Goal: Task Accomplishment & Management: Manage account settings

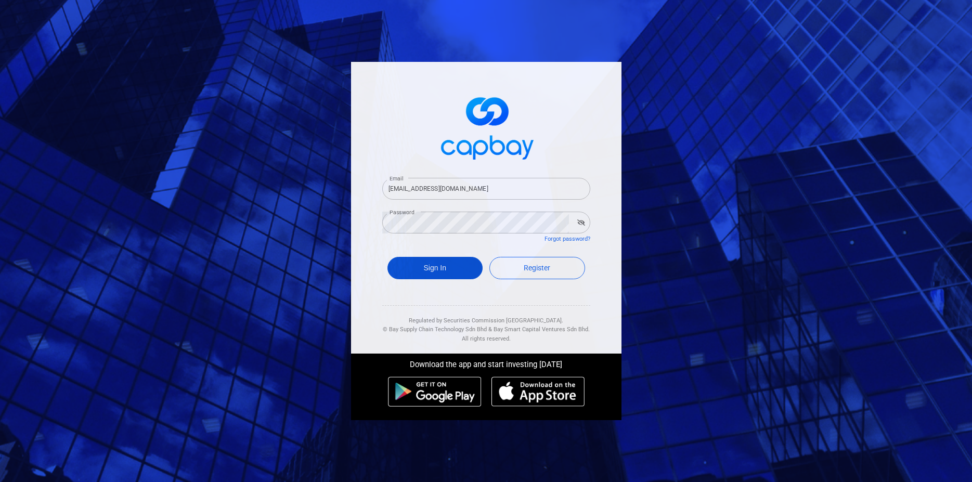
click at [446, 269] on button "Sign In" at bounding box center [435, 268] width 96 height 22
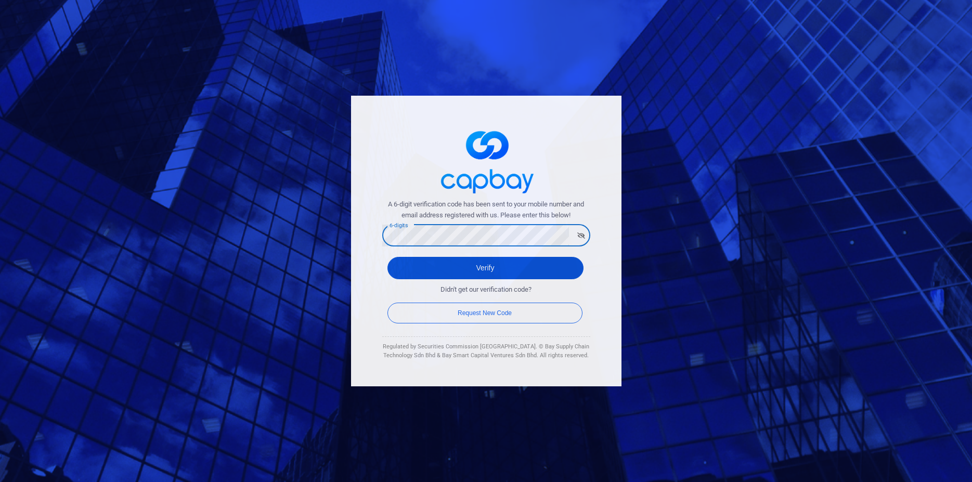
click at [482, 266] on button "Verify" at bounding box center [485, 268] width 196 height 22
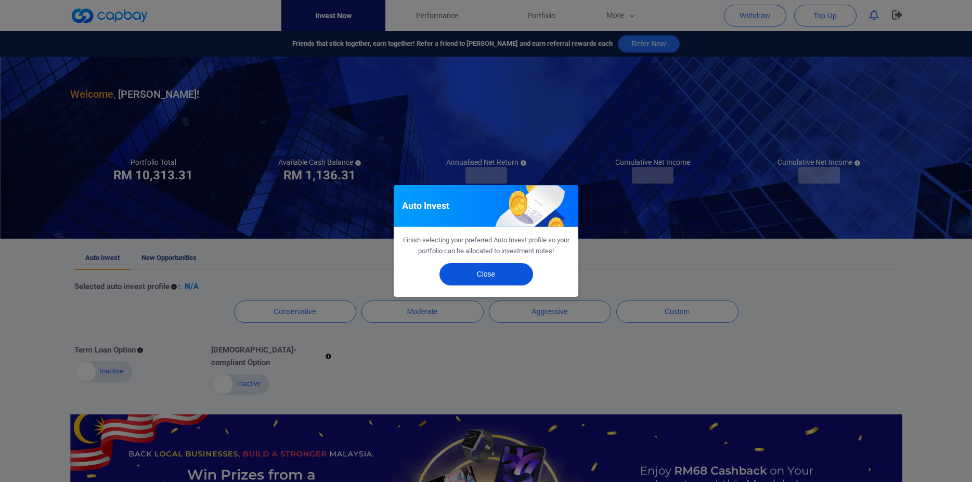
click at [487, 271] on button "Close" at bounding box center [486, 274] width 94 height 22
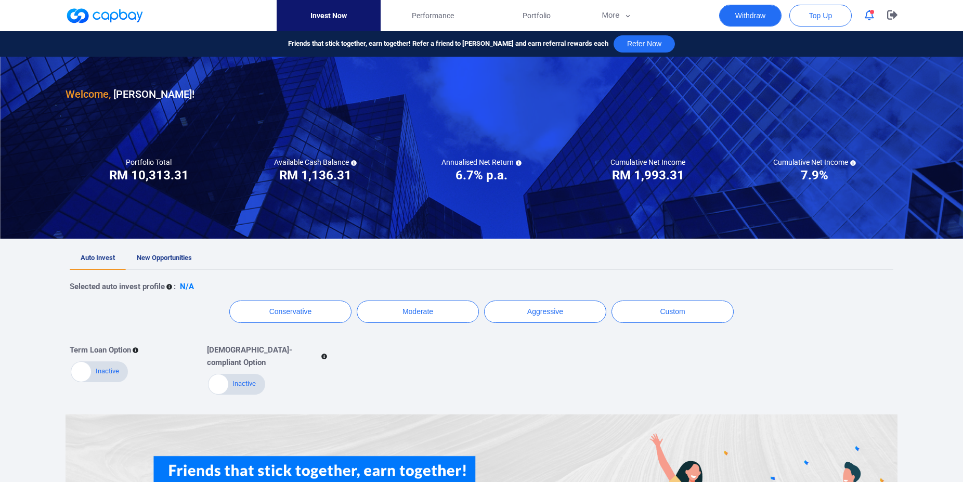
click at [750, 18] on button "Withdraw" at bounding box center [750, 16] width 62 height 22
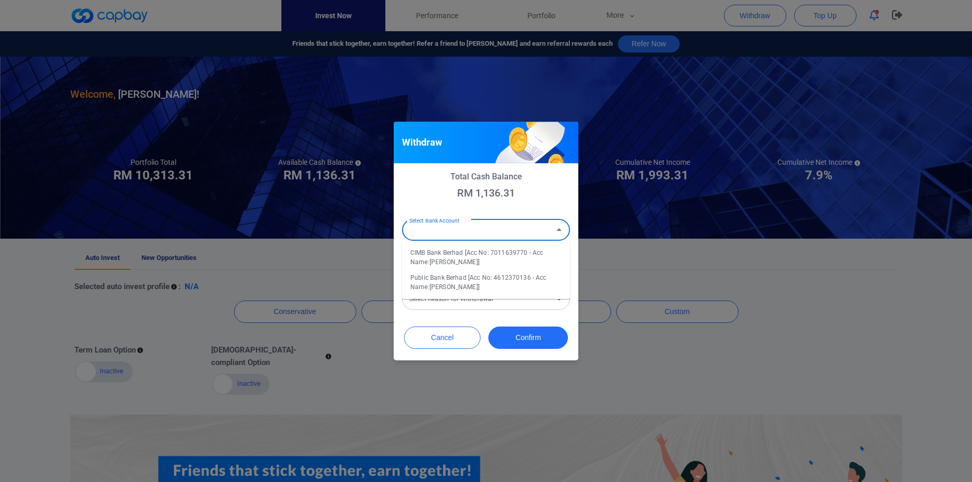
click at [461, 232] on input "Select Bank Account" at bounding box center [477, 230] width 145 height 19
click at [456, 261] on li "CIMB Bank Berhad [Acc No: 7011639770 - Acc Name:LEONG CHIN CHUAN]" at bounding box center [486, 257] width 168 height 25
type input "CIMB Bank Berhad [Acc No: 7011639770 - Acc Name:LEONG CHIN CHUAN]"
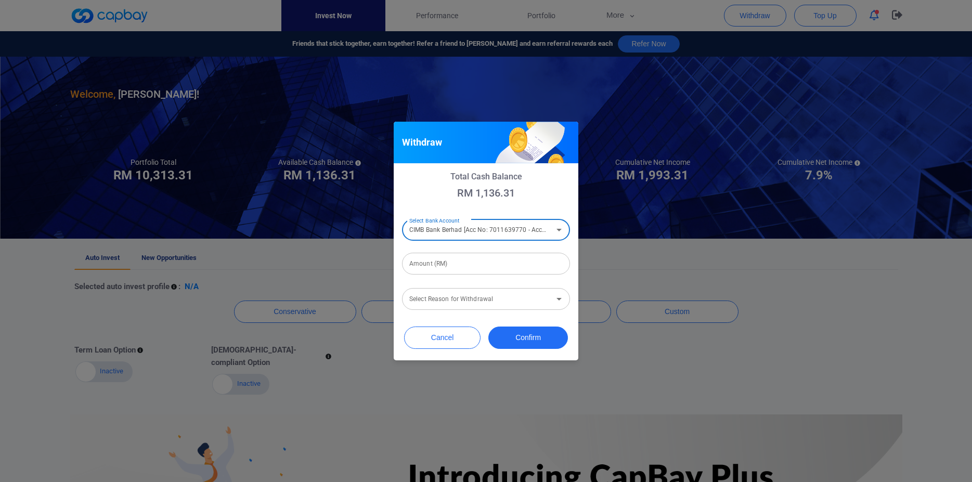
click at [455, 265] on input "Amount (RM)" at bounding box center [486, 264] width 168 height 22
type input "RM 1,100"
click at [514, 306] on input "Select Reason for Withdrawal" at bounding box center [477, 299] width 145 height 19
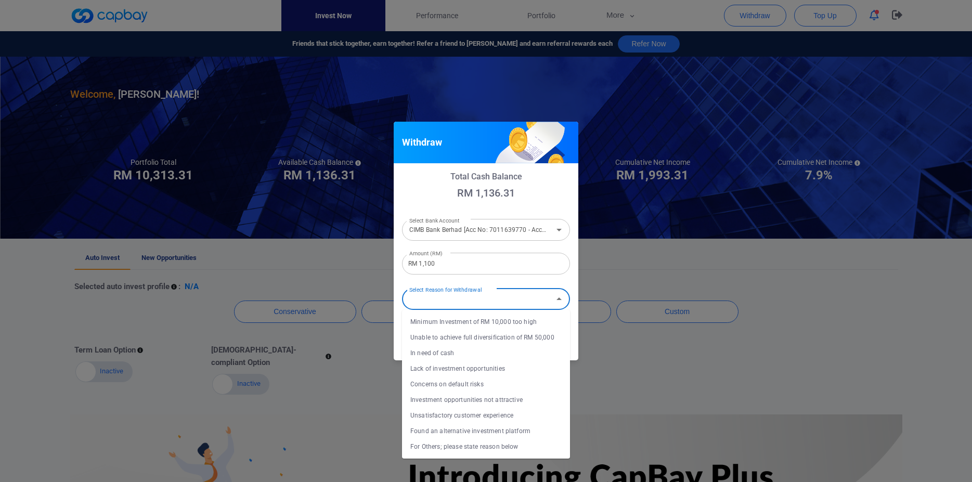
click at [461, 351] on li "In need of cash" at bounding box center [486, 353] width 168 height 16
type input "In need of cash"
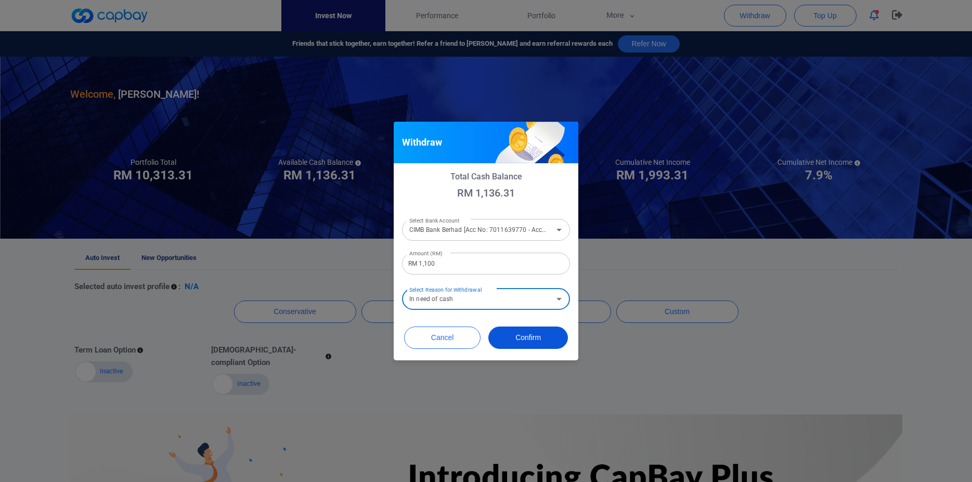
click at [524, 334] on button "Confirm" at bounding box center [528, 338] width 80 height 22
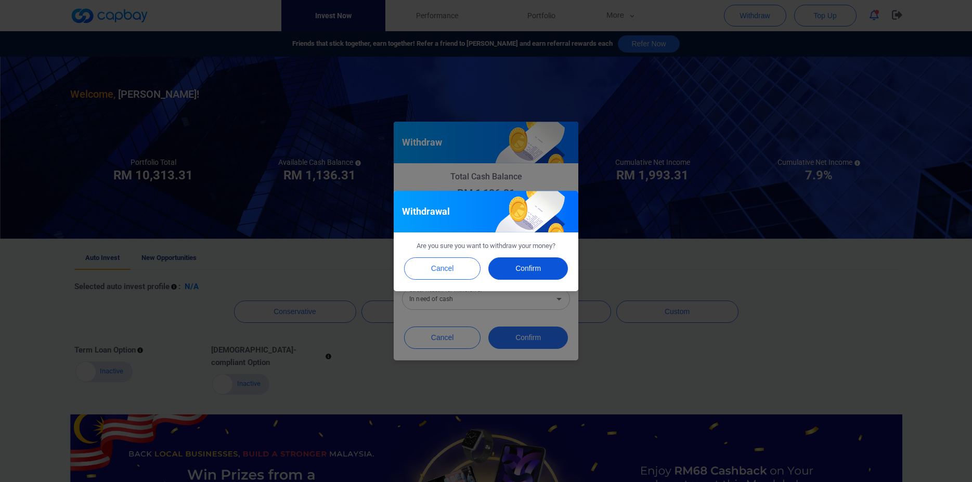
click at [522, 271] on button "Confirm" at bounding box center [528, 268] width 80 height 22
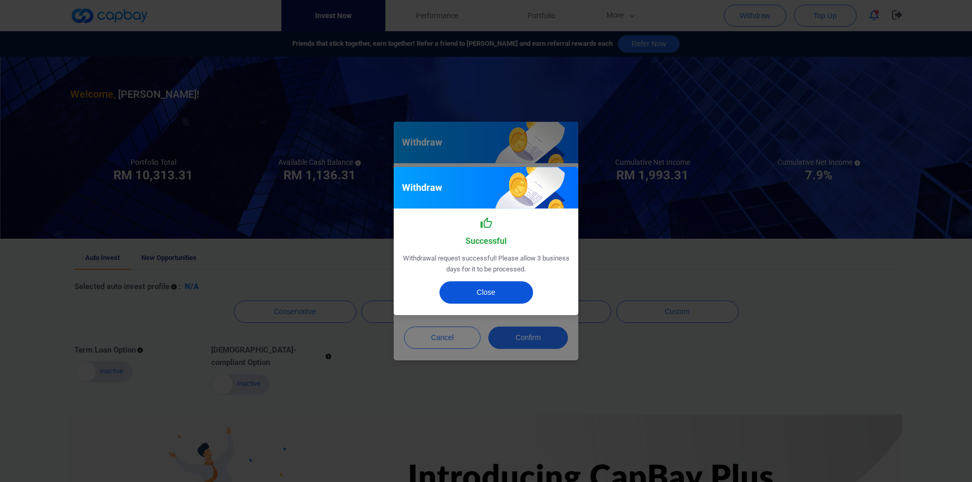
click at [508, 289] on button "Close" at bounding box center [486, 292] width 94 height 22
